Goal: Information Seeking & Learning: Learn about a topic

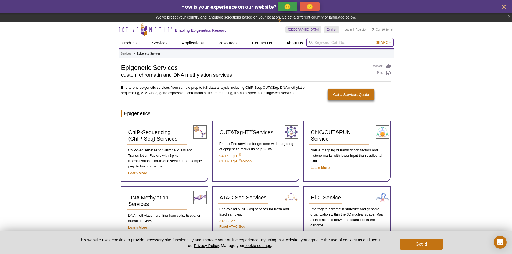
click at [315, 45] on input "search" at bounding box center [349, 42] width 87 height 9
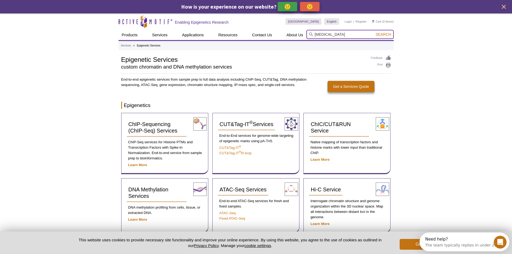
type input "androgen"
click at [374, 32] on button "Search" at bounding box center [383, 34] width 19 height 5
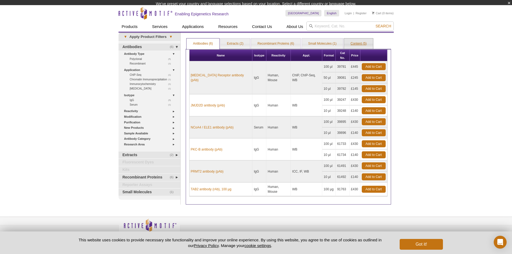
click at [358, 46] on link "Content (5)" at bounding box center [358, 43] width 29 height 11
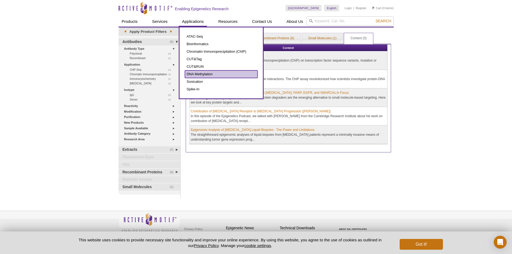
click at [200, 75] on link "DNA Methylation" at bounding box center [221, 74] width 73 height 8
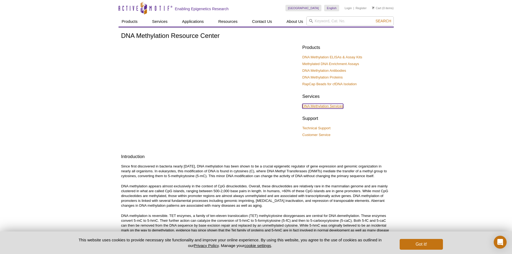
click at [324, 104] on link "DNA Methylation Services" at bounding box center [322, 106] width 41 height 5
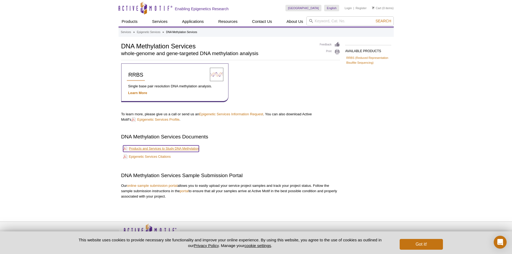
click at [170, 149] on link "Products and Services to Study DNA Methylation" at bounding box center [161, 148] width 76 height 6
